Goal: Transaction & Acquisition: Download file/media

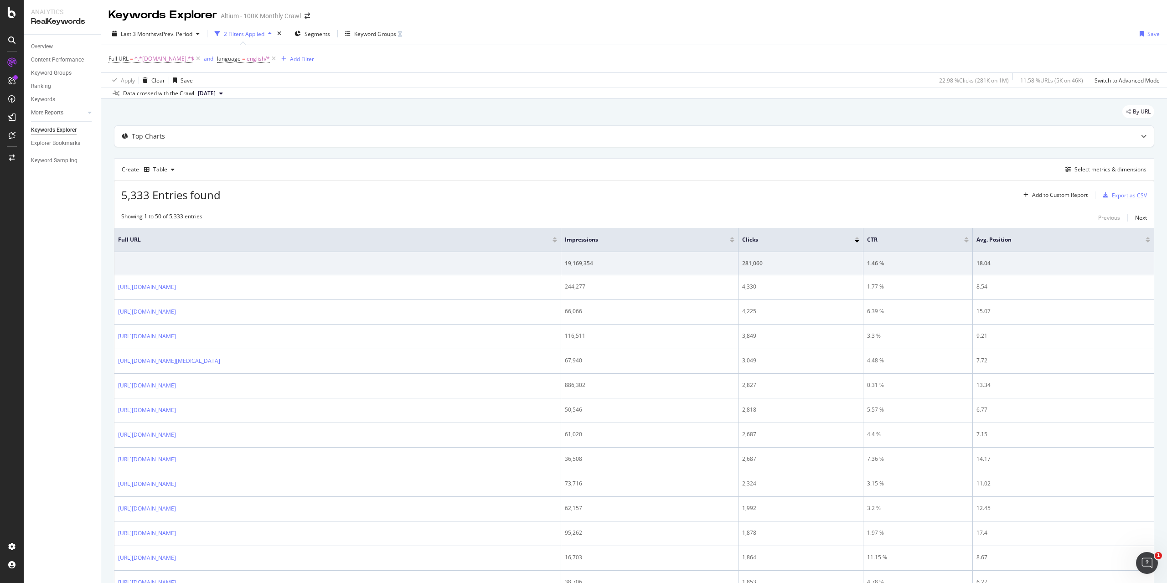
click at [1116, 191] on div "Export as CSV" at bounding box center [1129, 195] width 35 height 8
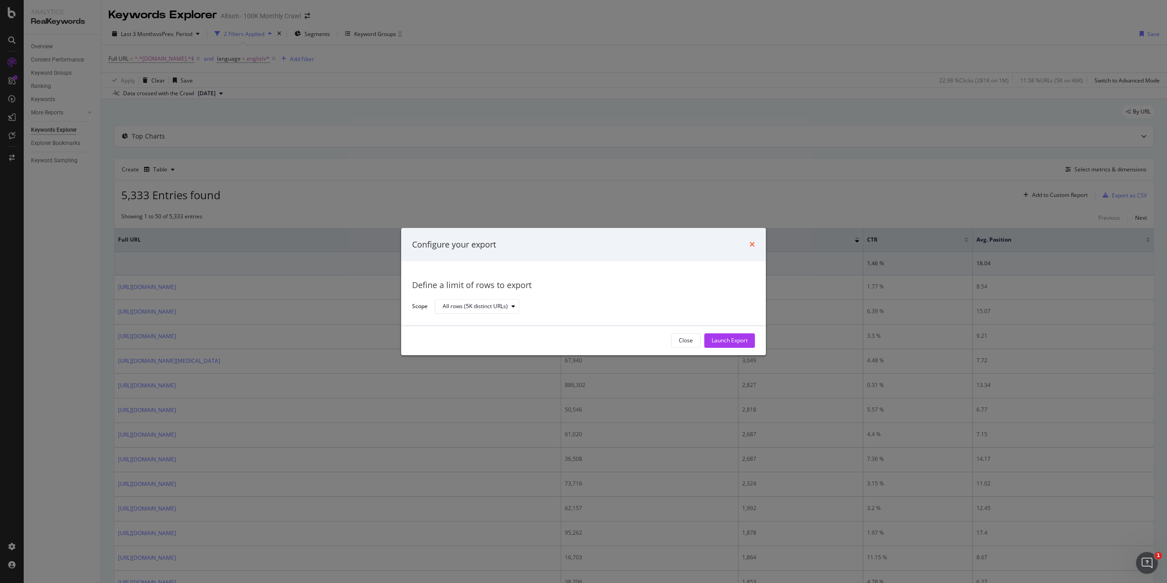
click at [752, 243] on icon "times" at bounding box center [751, 244] width 5 height 7
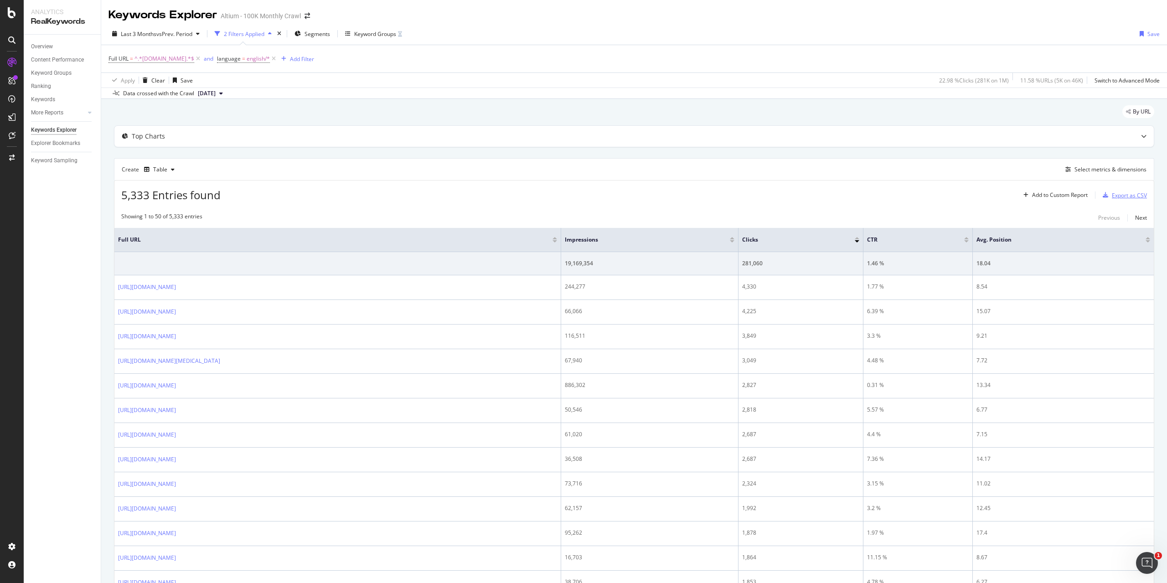
click at [1121, 196] on div "Export as CSV" at bounding box center [1129, 195] width 35 height 8
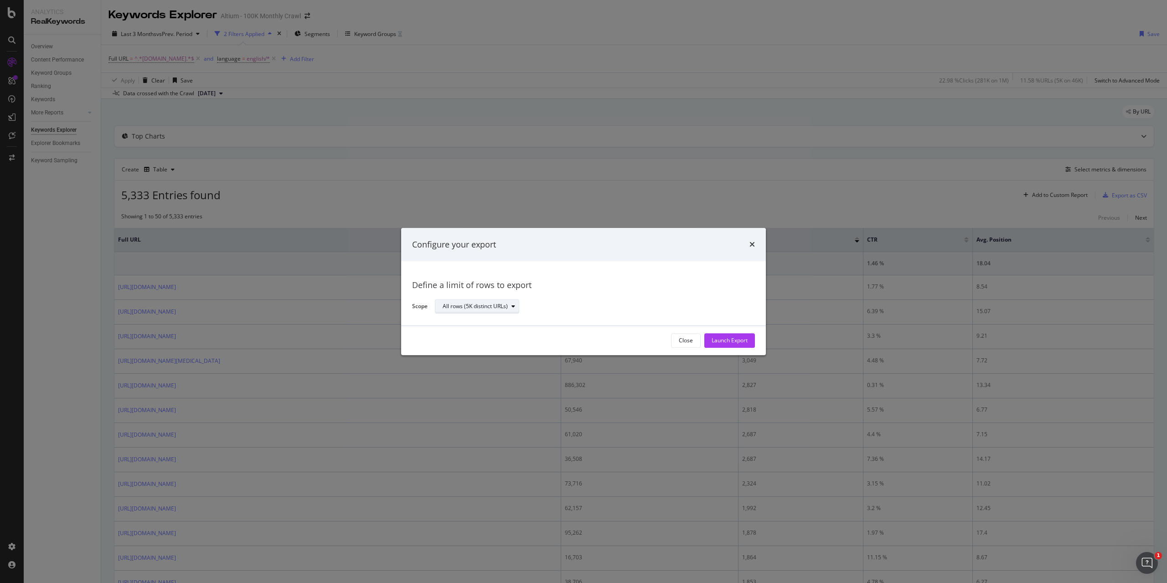
click at [489, 305] on div "All rows (5K distinct URLs)" at bounding box center [475, 306] width 65 height 5
click at [562, 303] on div "All rows (5K distinct URLs)" at bounding box center [591, 307] width 313 height 16
click at [713, 337] on div "Launch Export" at bounding box center [730, 341] width 36 height 8
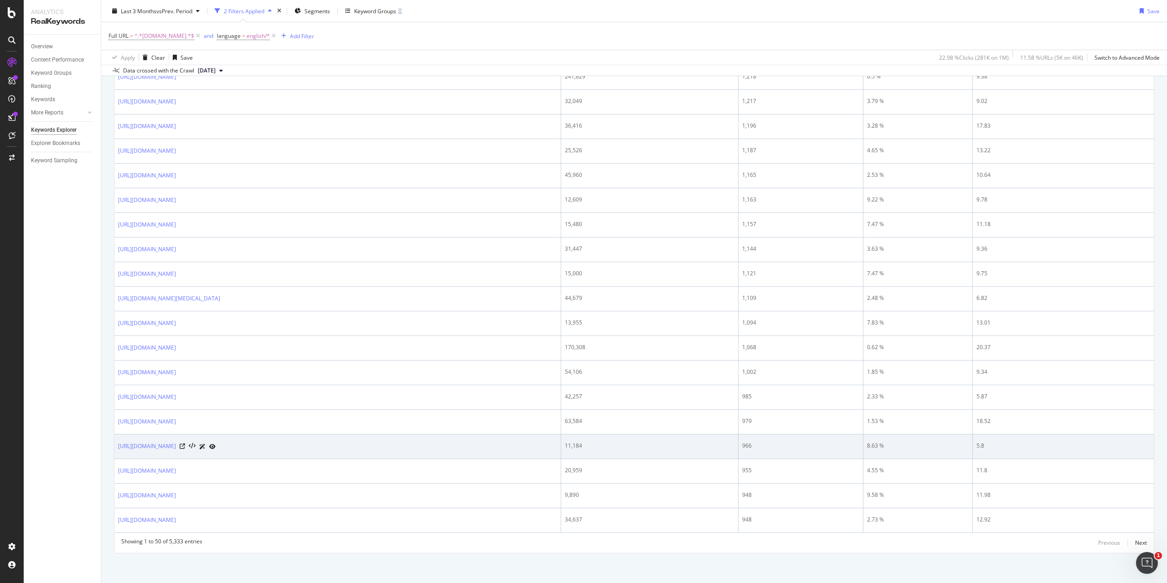
scroll to position [976, 0]
